Goal: Check status: Check status

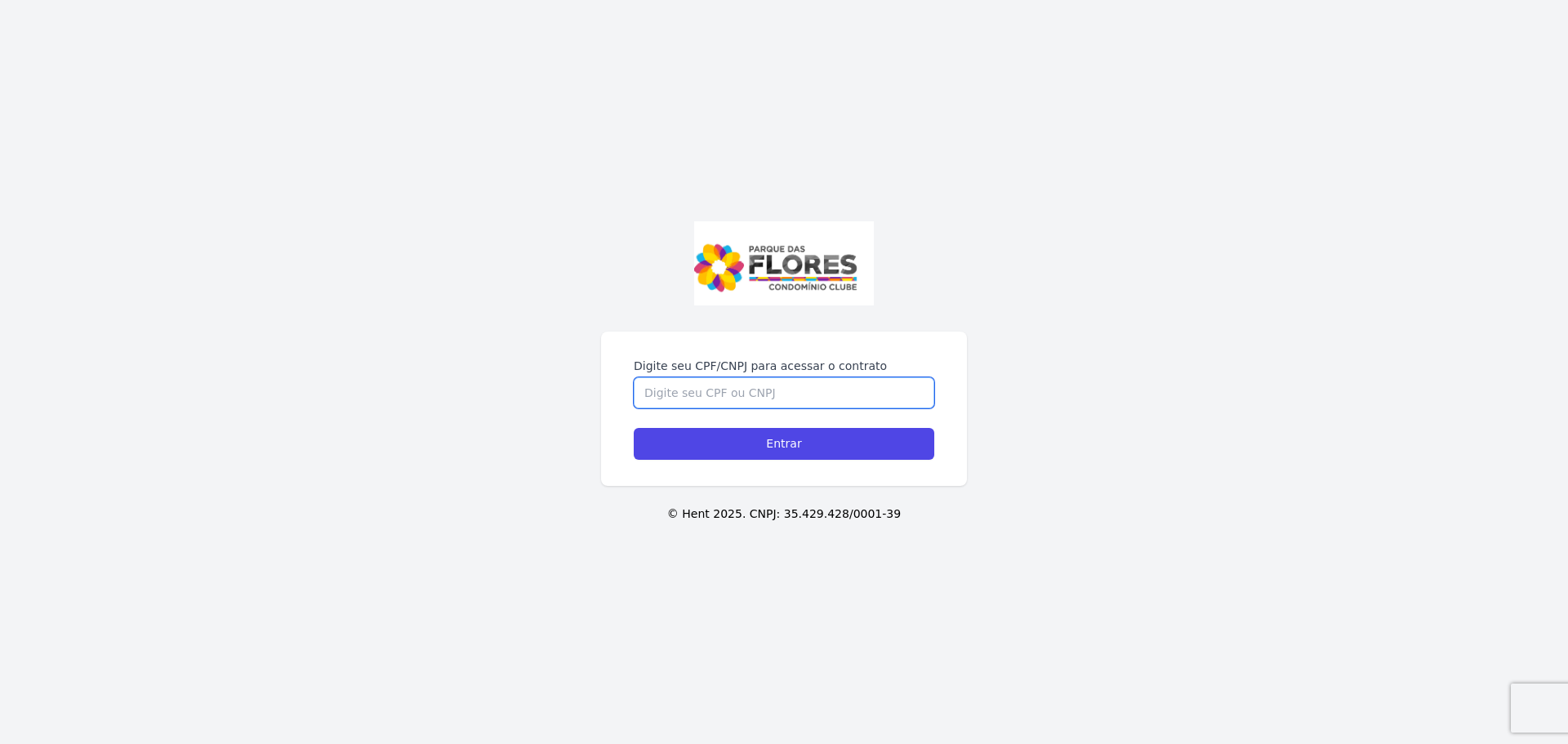
click at [739, 400] on input "Digite seu CPF/CNPJ para acessar o contrato" at bounding box center [784, 393] width 300 height 31
type input "49367370890"
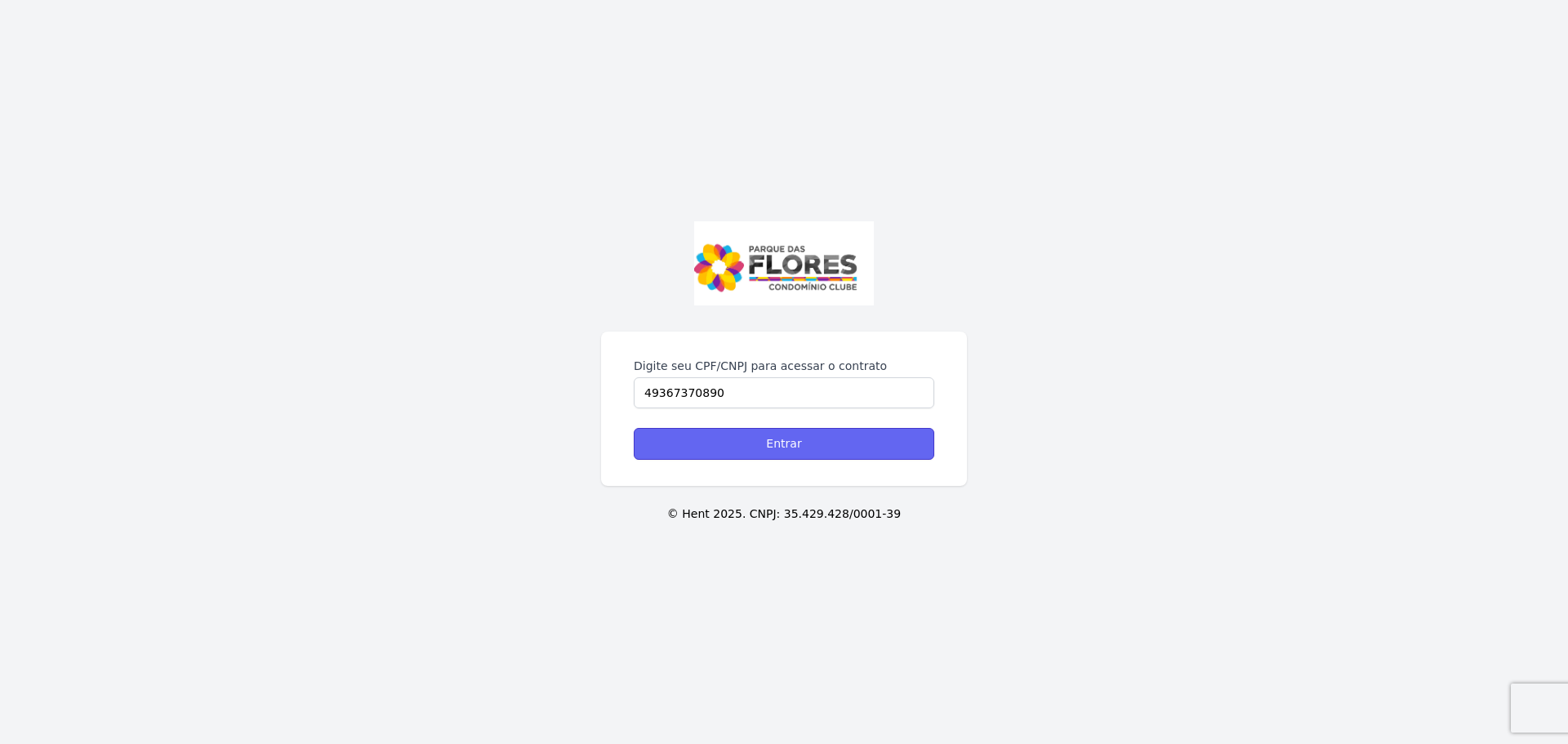
click at [823, 448] on input "Entrar" at bounding box center [784, 444] width 300 height 32
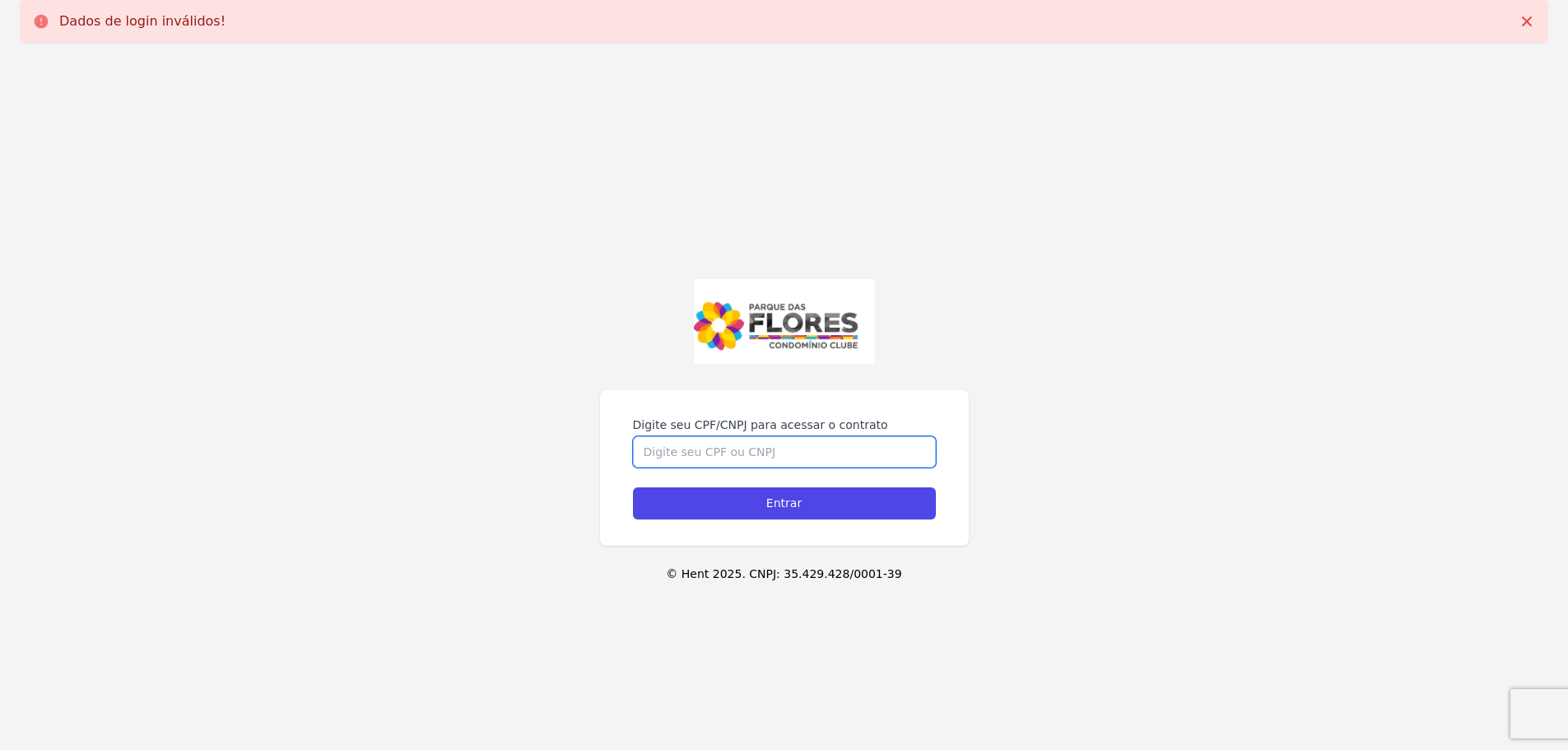
click at [754, 444] on input "Digite seu CPF/CNPJ para acessar o contrato" at bounding box center [784, 451] width 303 height 31
type input "49367370890"
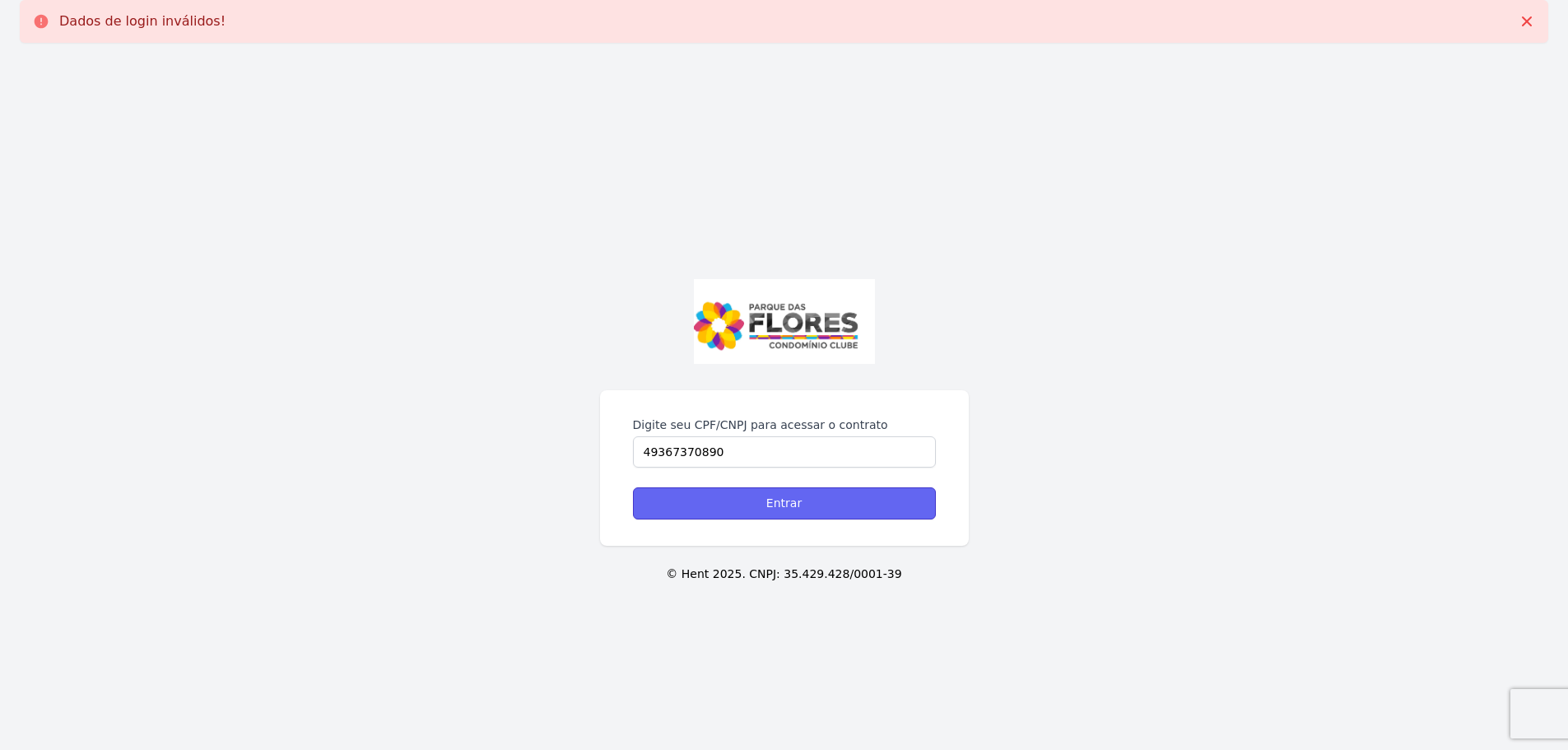
click at [776, 516] on input "Entrar" at bounding box center [784, 503] width 303 height 32
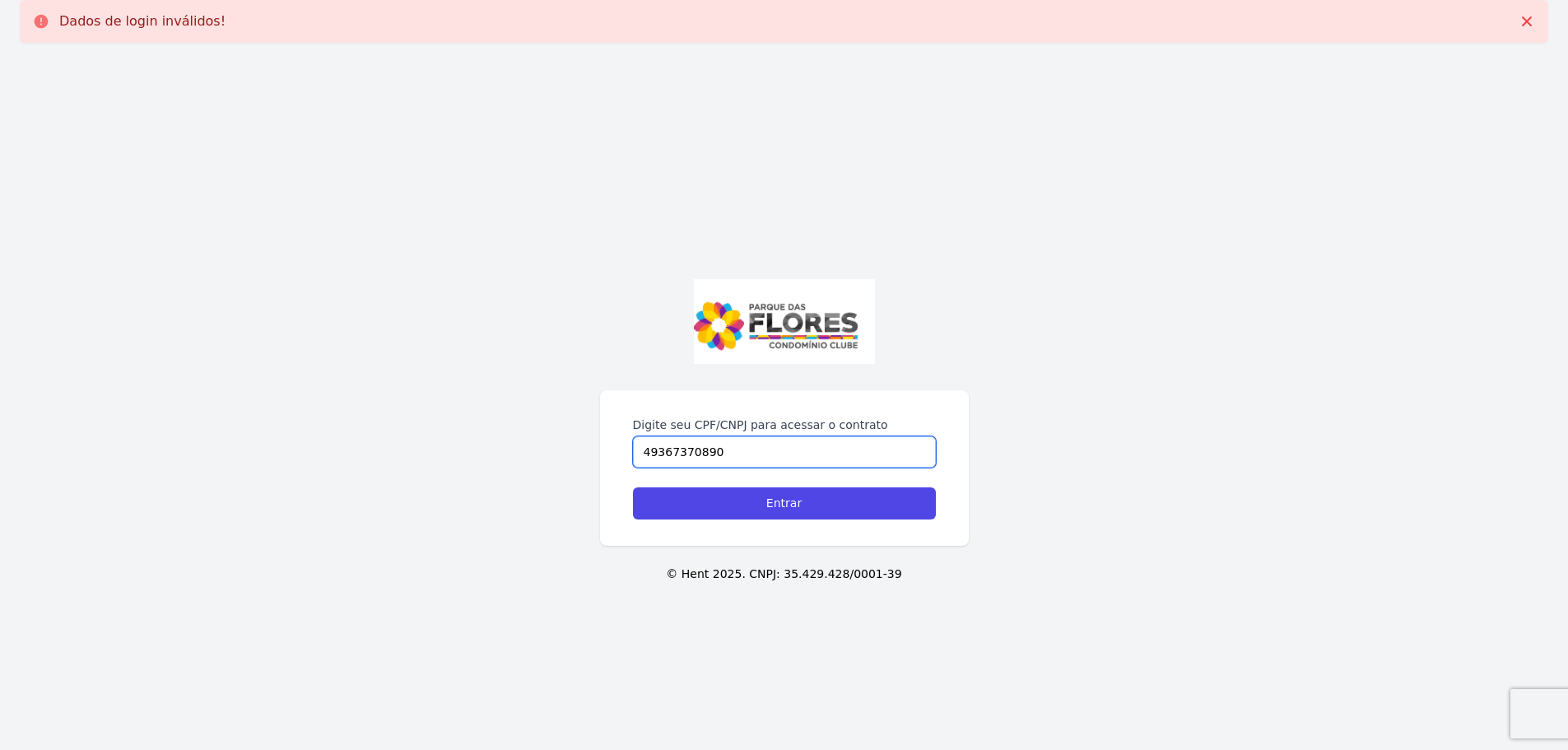
click at [660, 455] on input "49367370890" at bounding box center [784, 451] width 303 height 31
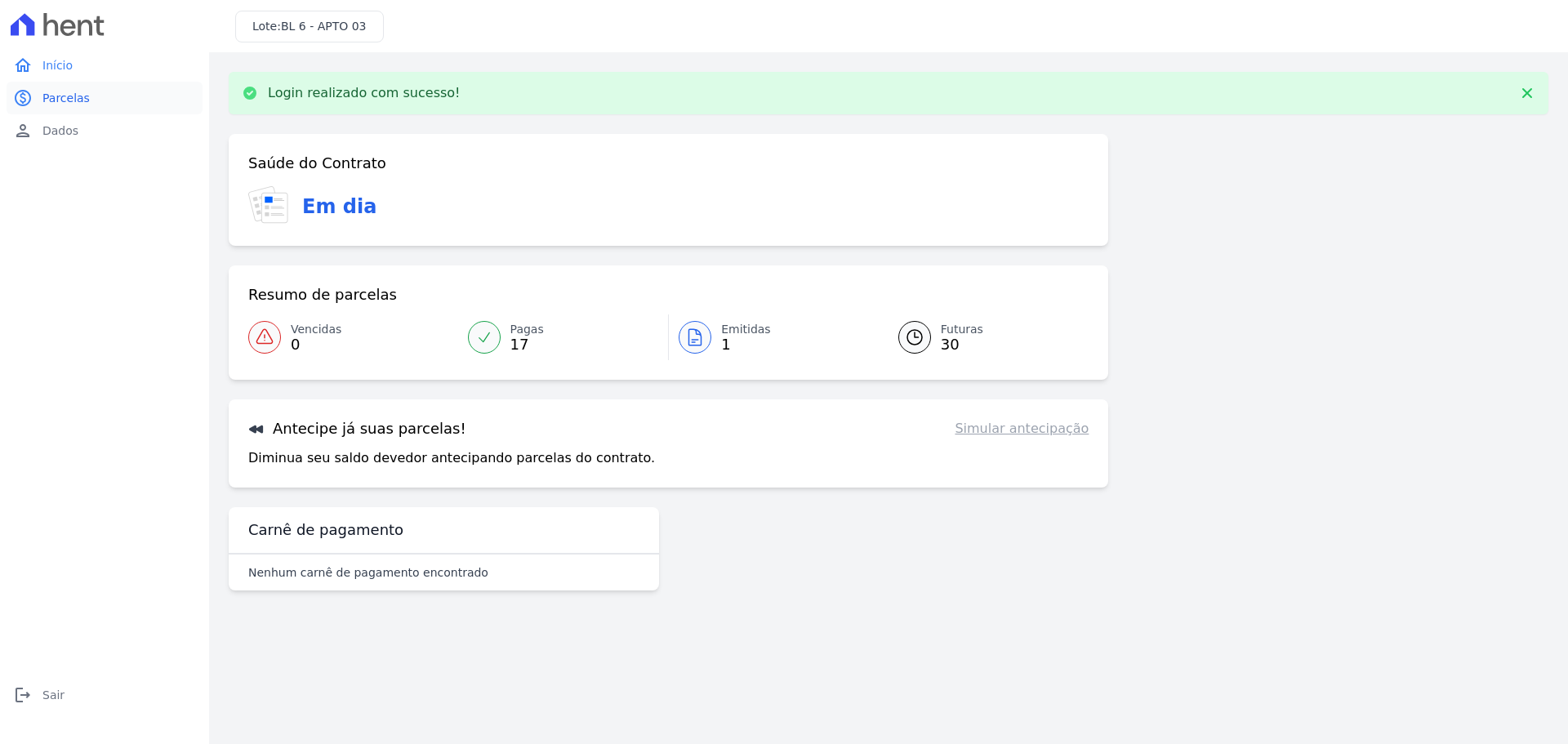
click at [50, 102] on span "Parcelas" at bounding box center [66, 97] width 47 height 16
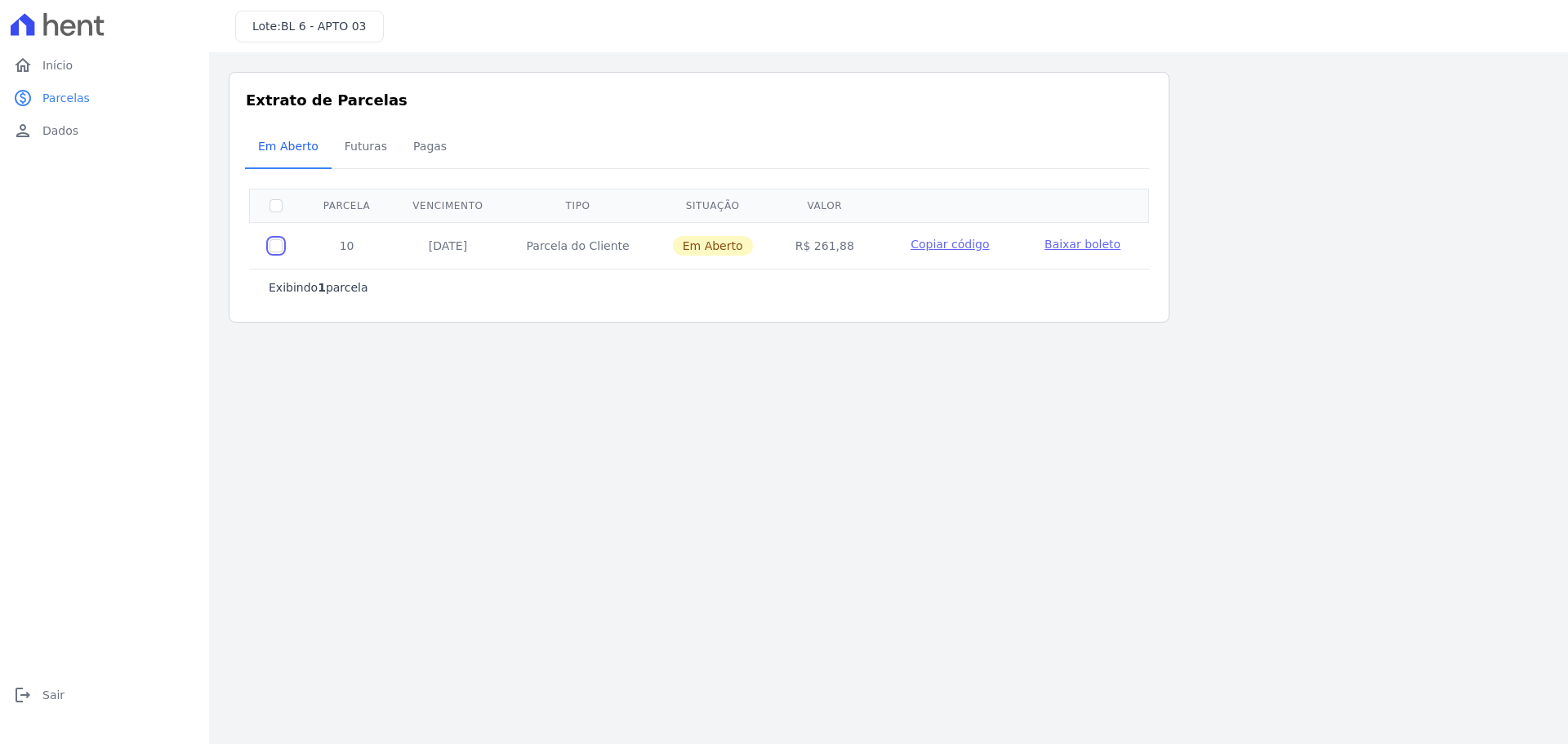
drag, startPoint x: 275, startPoint y: 246, endPoint x: 277, endPoint y: 257, distance: 11.2
click at [276, 247] on input "checkbox" at bounding box center [276, 245] width 13 height 13
checkbox input "true"
click at [416, 143] on span "Pagas" at bounding box center [430, 145] width 53 height 33
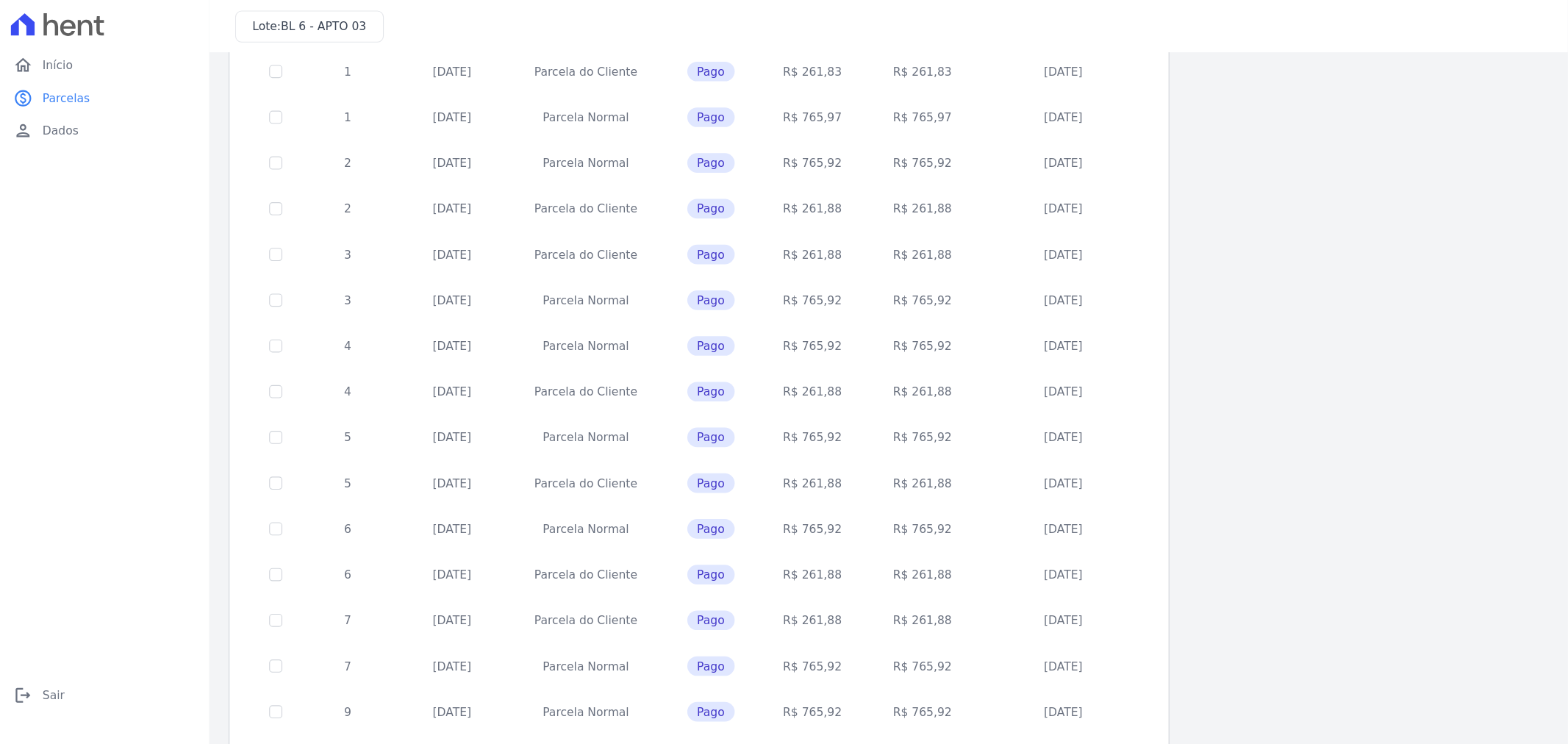
scroll to position [3, 0]
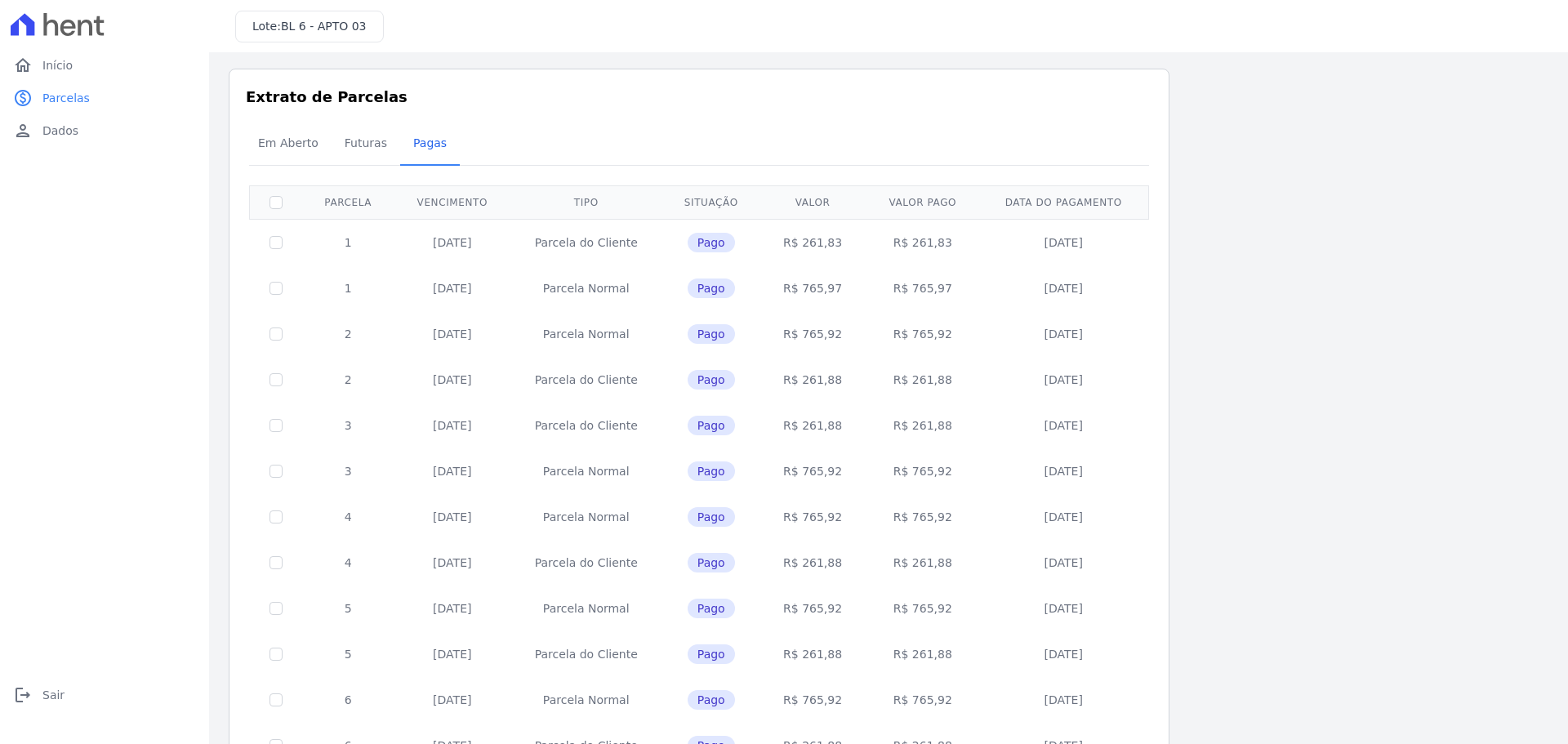
click at [1272, 542] on div "Listagem de parcelas Baixar PDF Extrato de Parcelas Em [GEOGRAPHIC_DATA] Futura…" at bounding box center [888, 560] width 1320 height 982
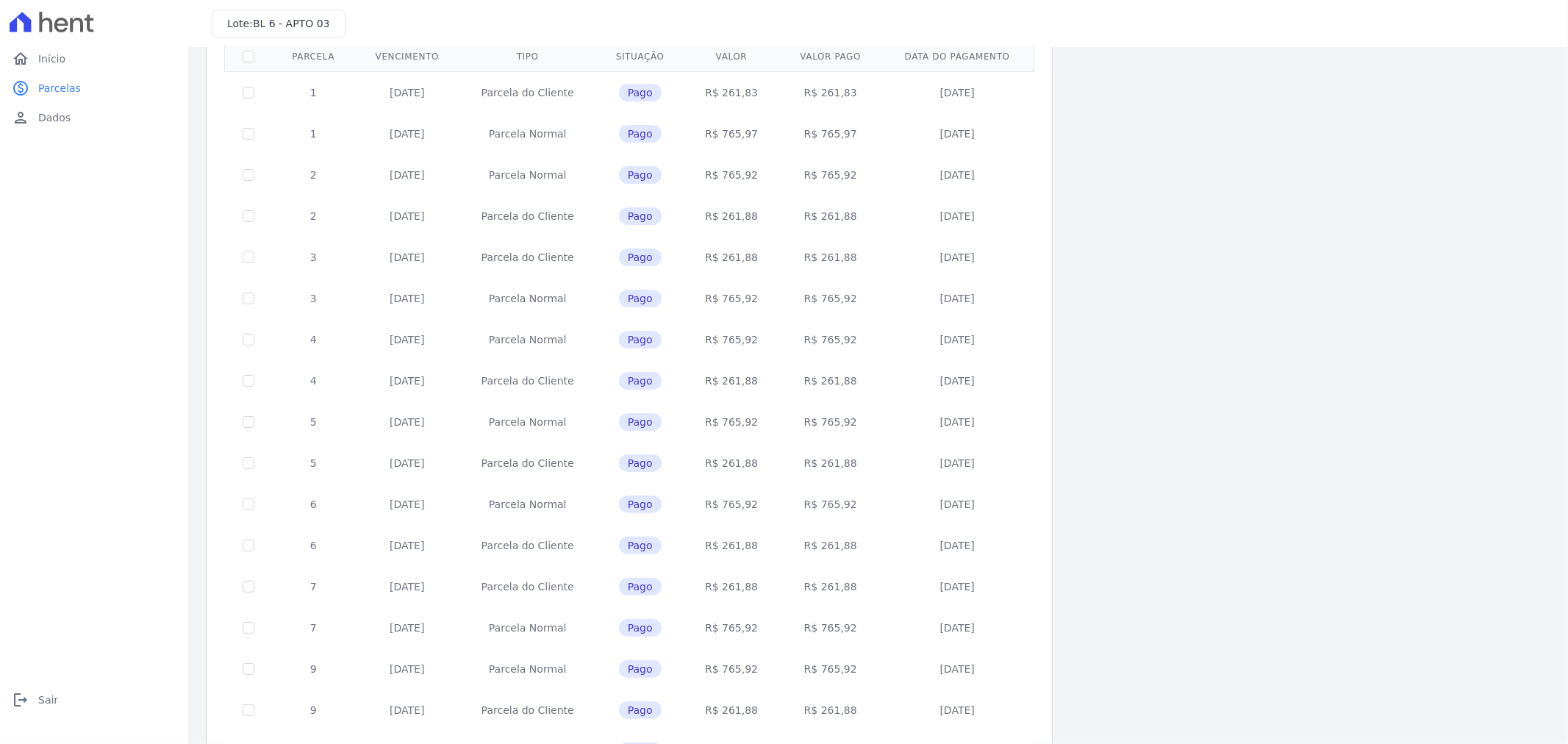
scroll to position [166, 0]
drag, startPoint x: 804, startPoint y: 708, endPoint x: 869, endPoint y: 709, distance: 65.0
click at [869, 669] on td "R$ 1.027,80" at bounding box center [830, 713] width 105 height 41
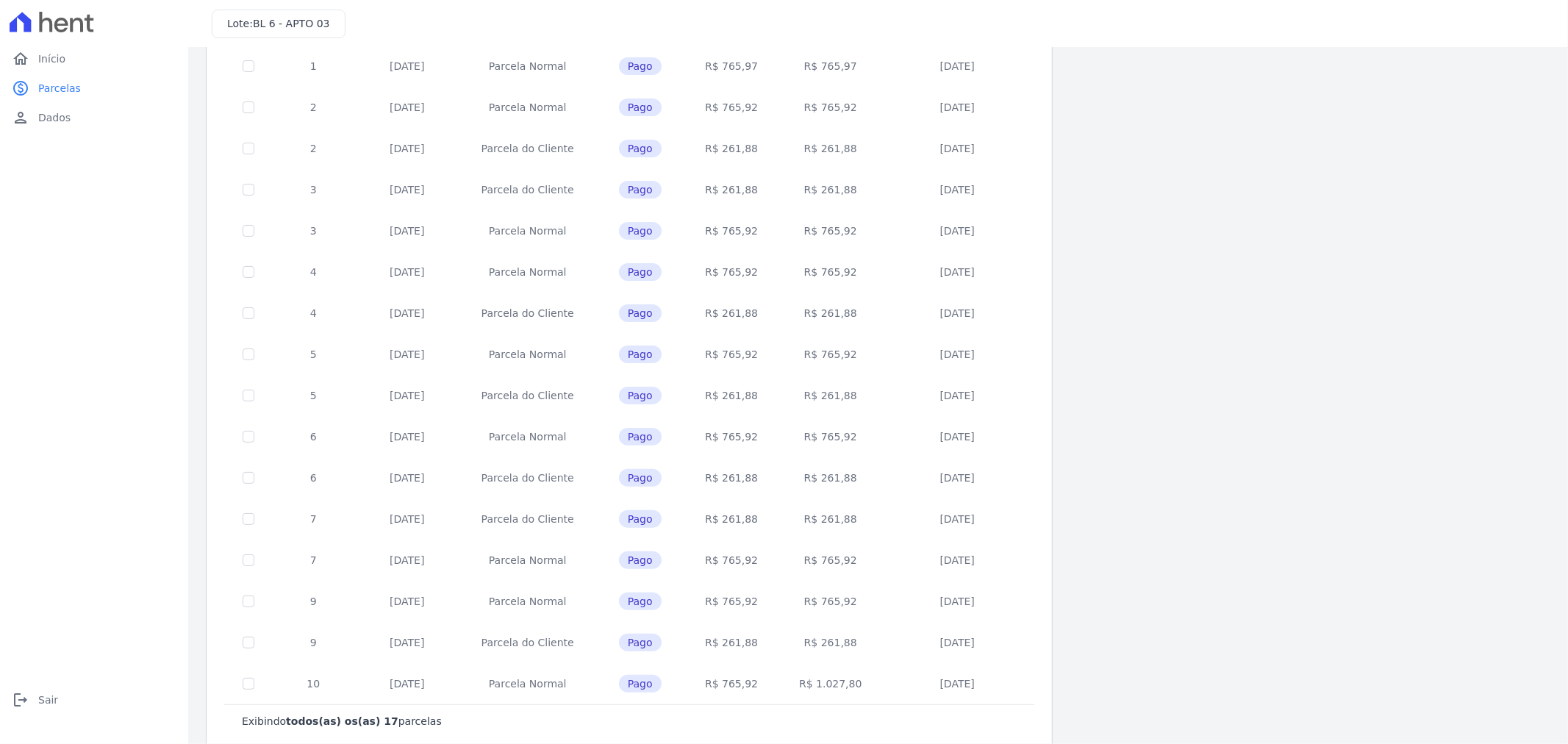
scroll to position [221, 0]
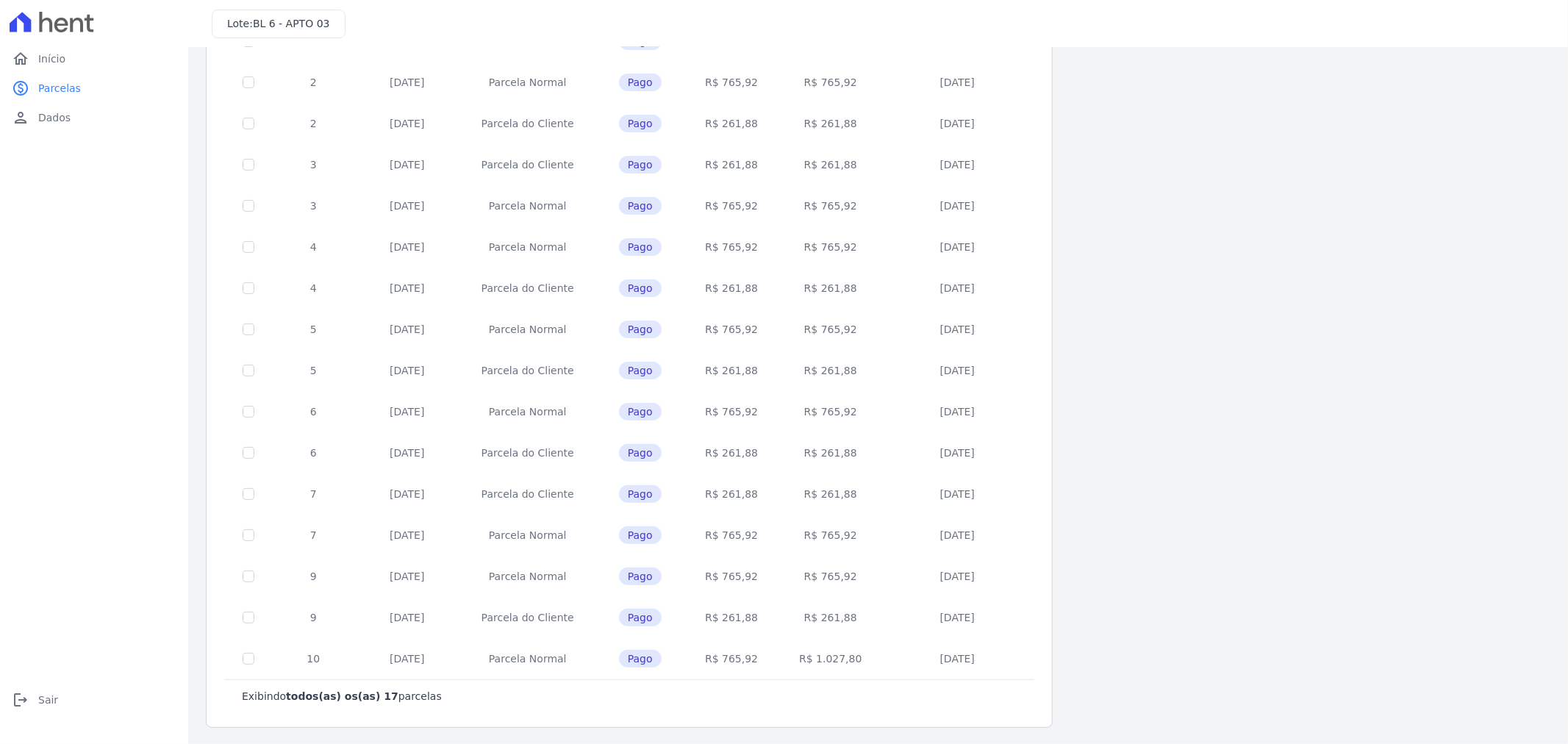
drag, startPoint x: 721, startPoint y: 209, endPoint x: 836, endPoint y: 649, distance: 454.8
click at [836, 649] on tbody "1 [DATE] [GEOGRAPHIC_DATA] Pago R$ 261,83 R$ 261,83 [DATE] 1 [DATE] [GEOGRAPHIC…" at bounding box center [630, 329] width 809 height 701
click at [576, 321] on td "Parcela Normal" at bounding box center [527, 329] width 136 height 41
click at [524, 370] on td "Parcela do Cliente" at bounding box center [527, 371] width 136 height 41
click at [1112, 486] on div "Listagem de parcelas Baixar PDF Extrato de Parcelas Em [GEOGRAPHIC_DATA] Futura…" at bounding box center [878, 286] width 1344 height 884
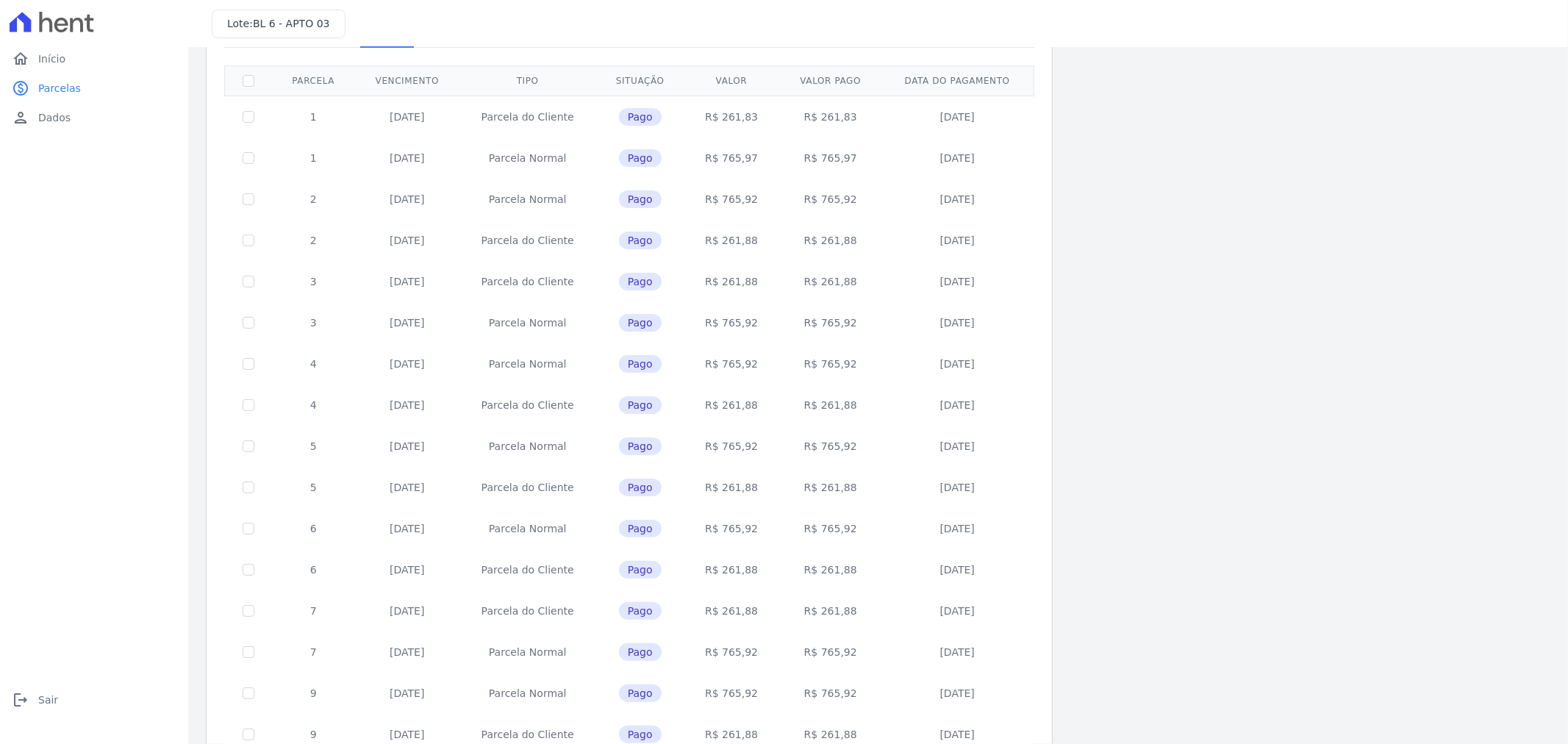
scroll to position [0, 0]
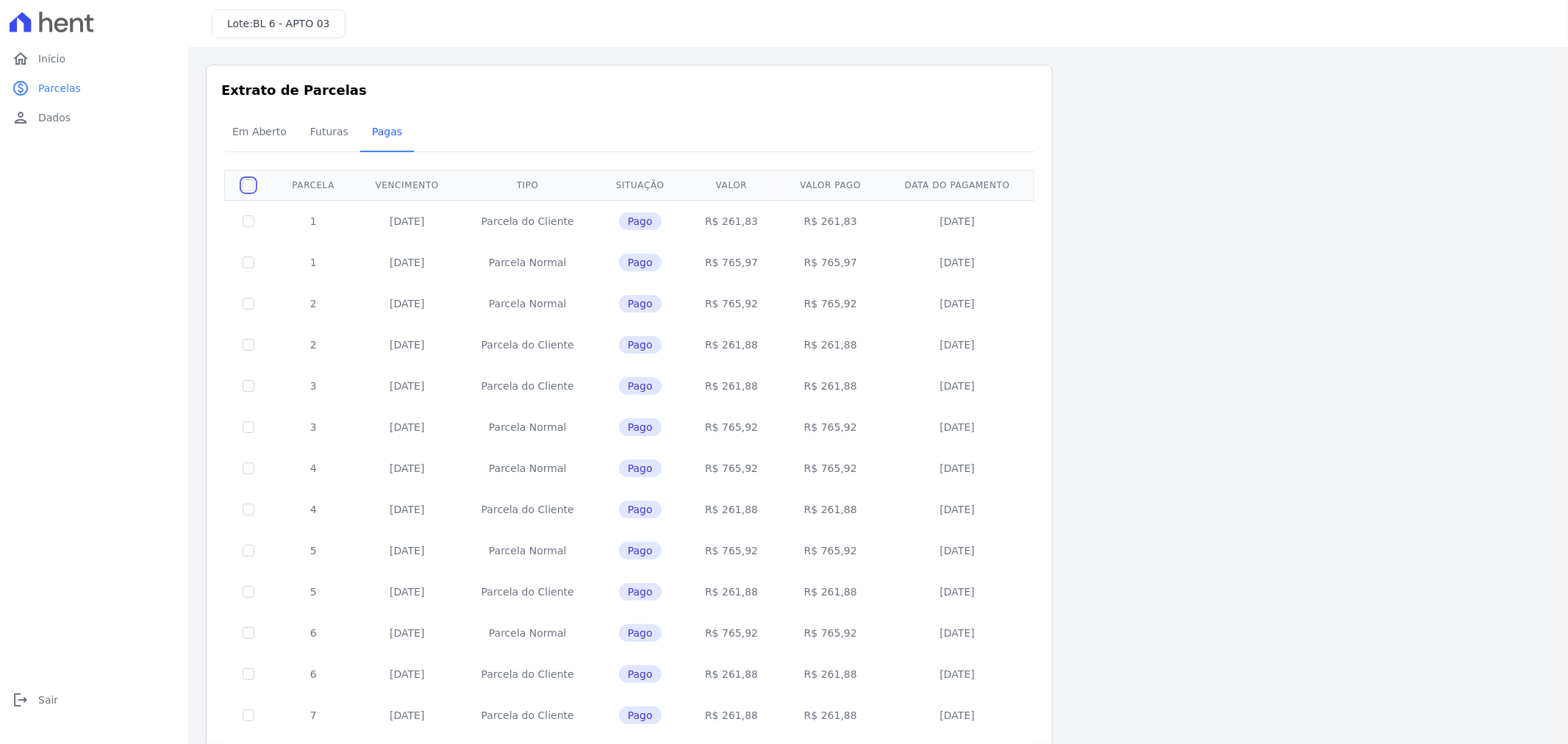
click at [241, 186] on th at bounding box center [249, 185] width 48 height 30
click at [247, 187] on input "checkbox" at bounding box center [248, 185] width 12 height 12
click at [247, 180] on input "checkbox" at bounding box center [248, 185] width 12 height 12
click at [246, 185] on input "checkbox" at bounding box center [248, 185] width 12 height 12
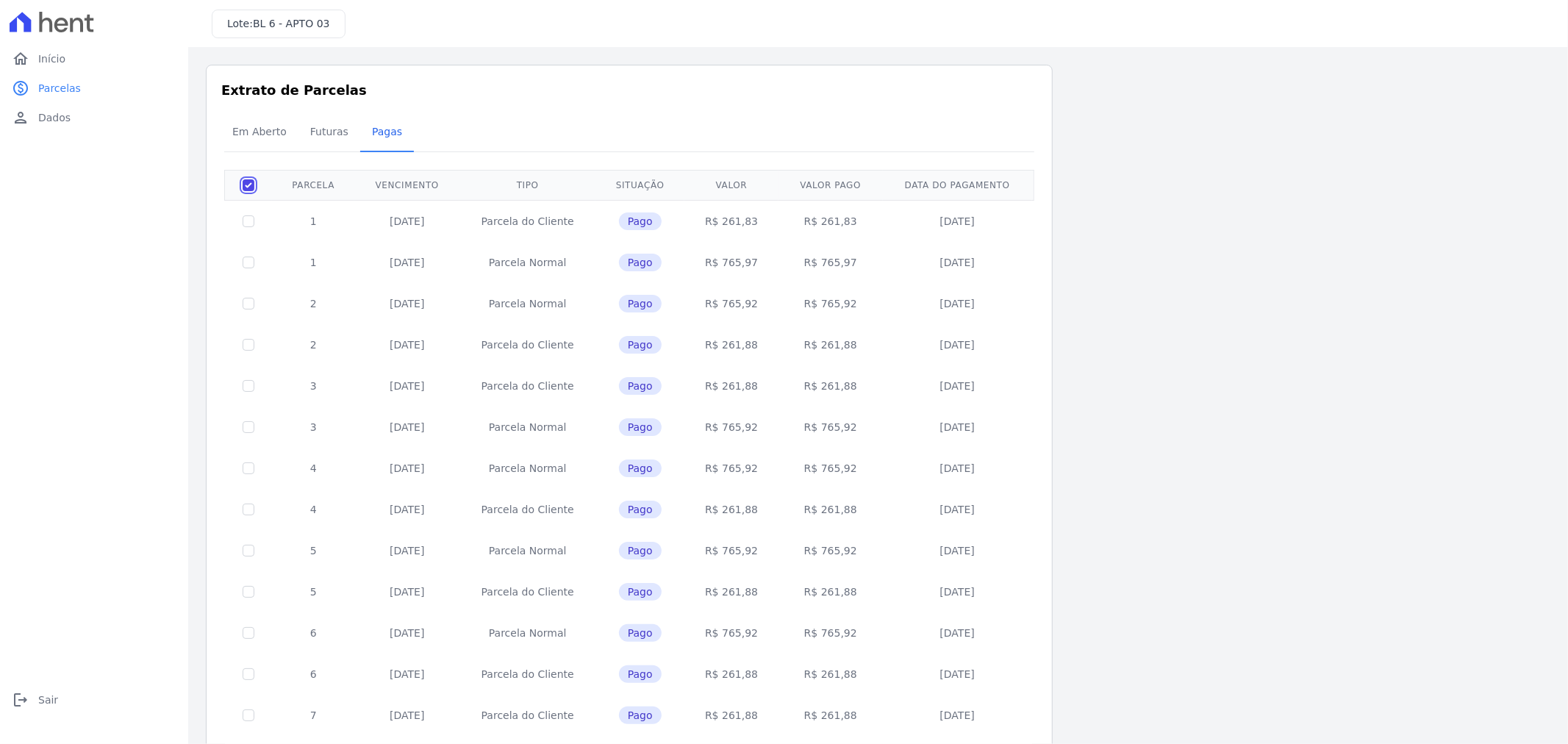
checkbox input "false"
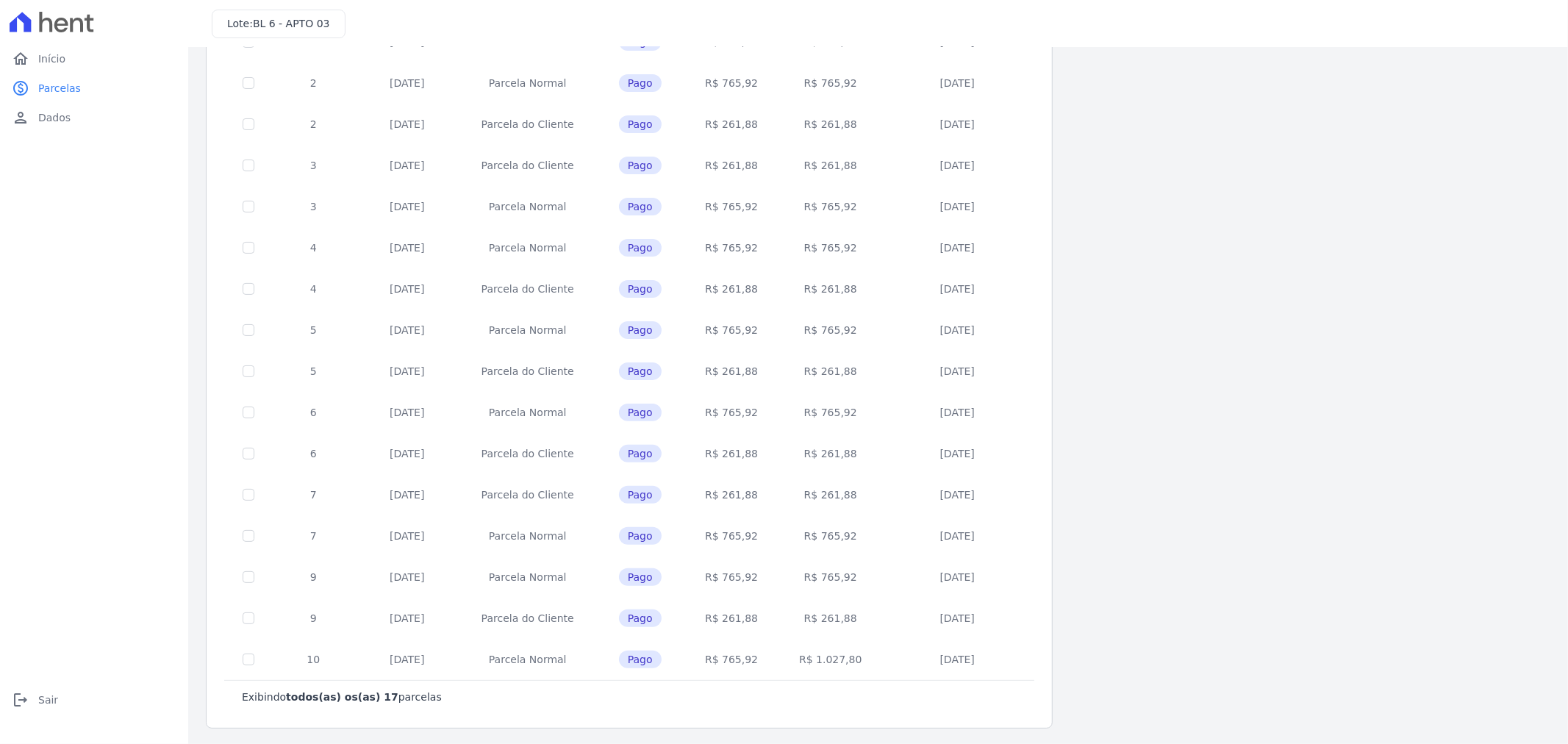
scroll to position [221, 0]
